Goal: Task Accomplishment & Management: Manage account settings

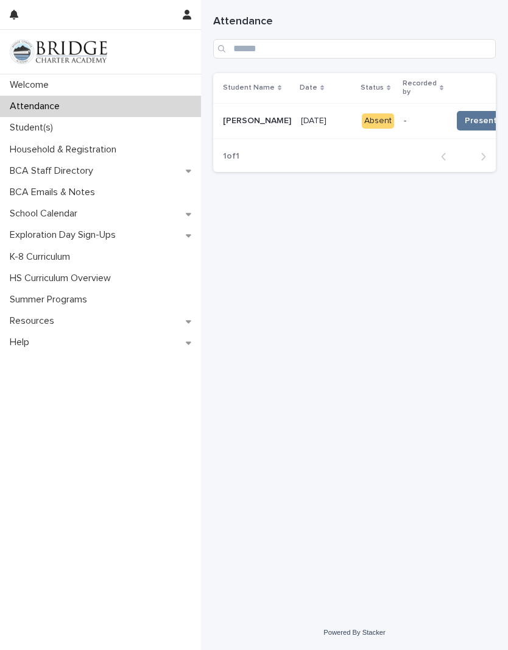
click at [465, 119] on span "Present 📥" at bounding box center [487, 121] width 45 height 12
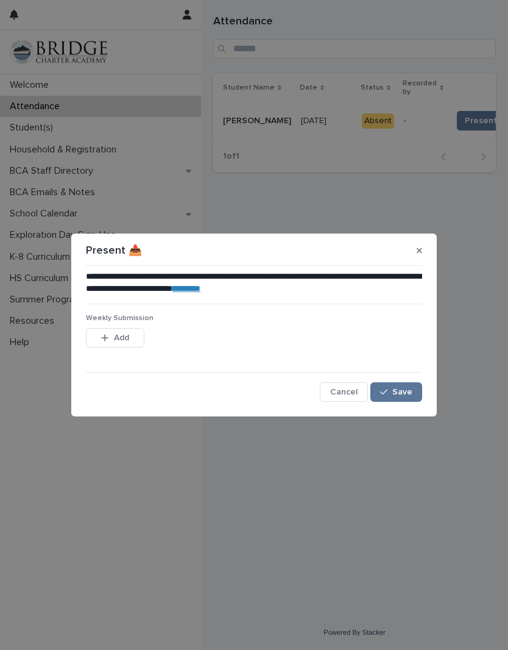
click at [405, 388] on span "Save" at bounding box center [402, 392] width 20 height 9
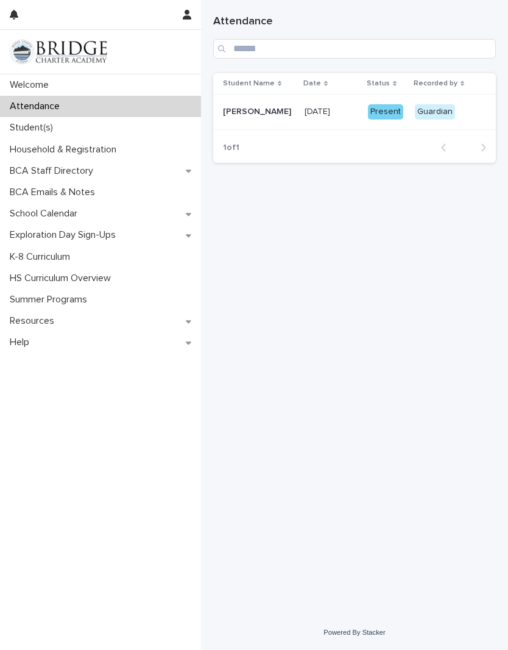
click at [45, 127] on p "Student(s)" at bounding box center [34, 128] width 58 height 12
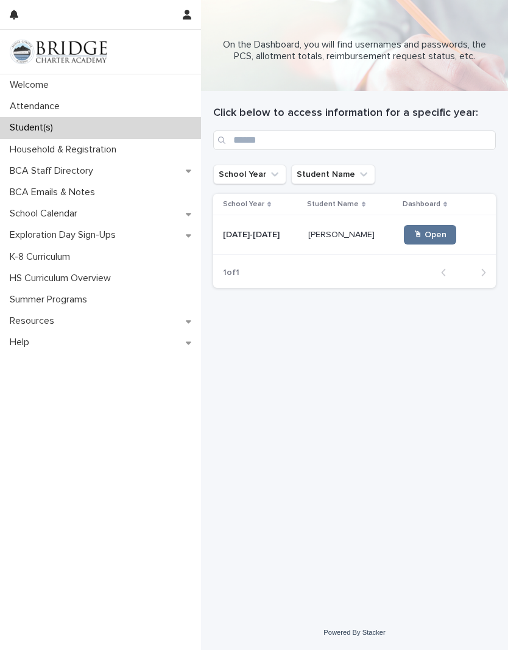
click at [259, 229] on p "[DATE]-[DATE]" at bounding box center [252, 233] width 59 height 13
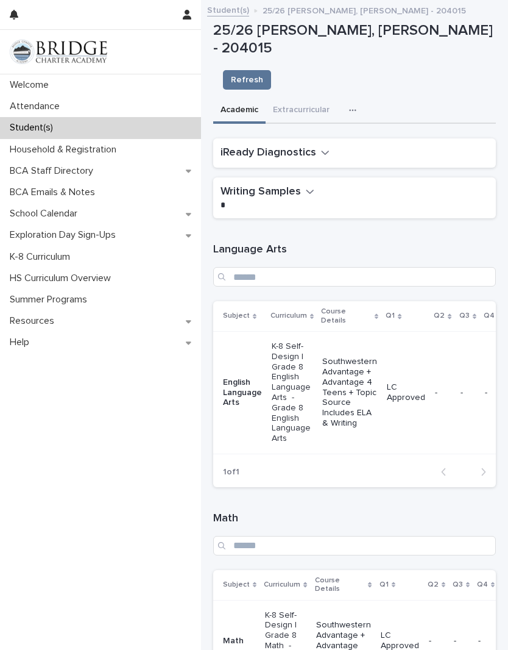
click at [353, 106] on icon "button" at bounding box center [352, 110] width 7 height 9
click at [322, 156] on span "Purchasing" at bounding box center [307, 160] width 43 height 9
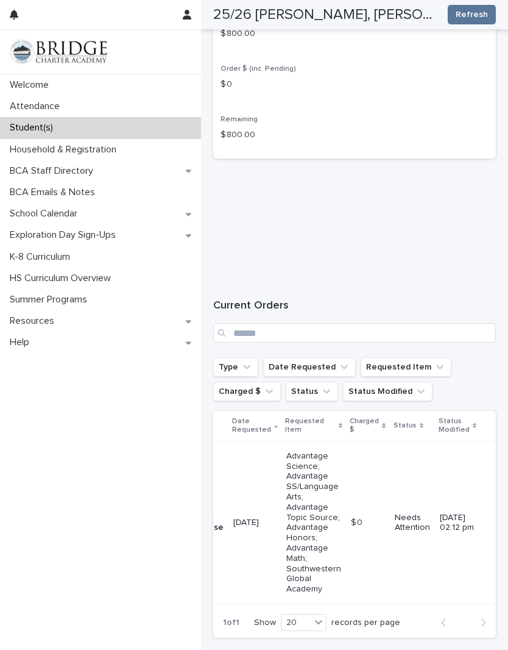
scroll to position [182, 0]
click at [402, 513] on p "Needs Attention" at bounding box center [412, 523] width 35 height 21
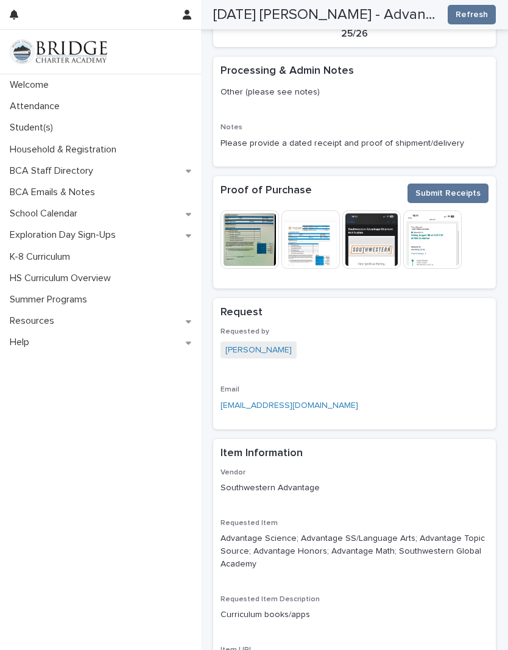
scroll to position [672, 0]
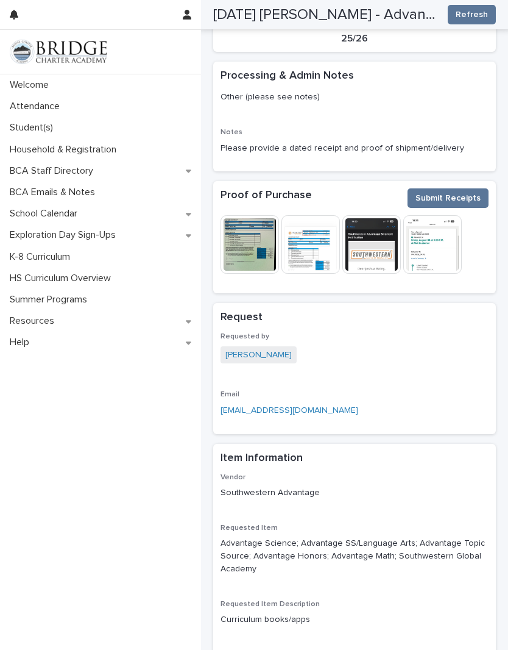
click at [472, 192] on span "Submit Receipts" at bounding box center [448, 198] width 65 height 12
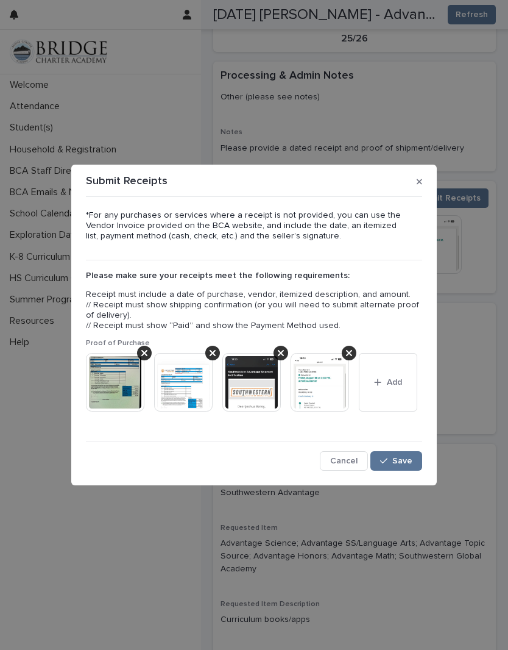
click at [408, 458] on span "Save" at bounding box center [402, 460] width 20 height 9
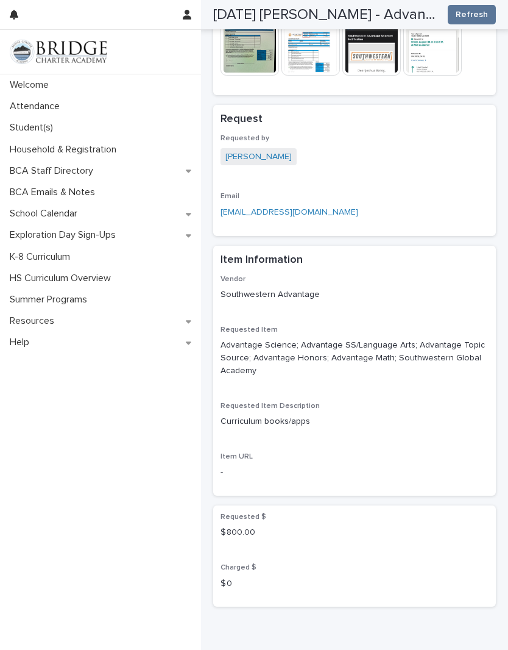
scroll to position [869, 0]
click at [52, 110] on p "Attendance" at bounding box center [37, 107] width 65 height 12
